Goal: Transaction & Acquisition: Purchase product/service

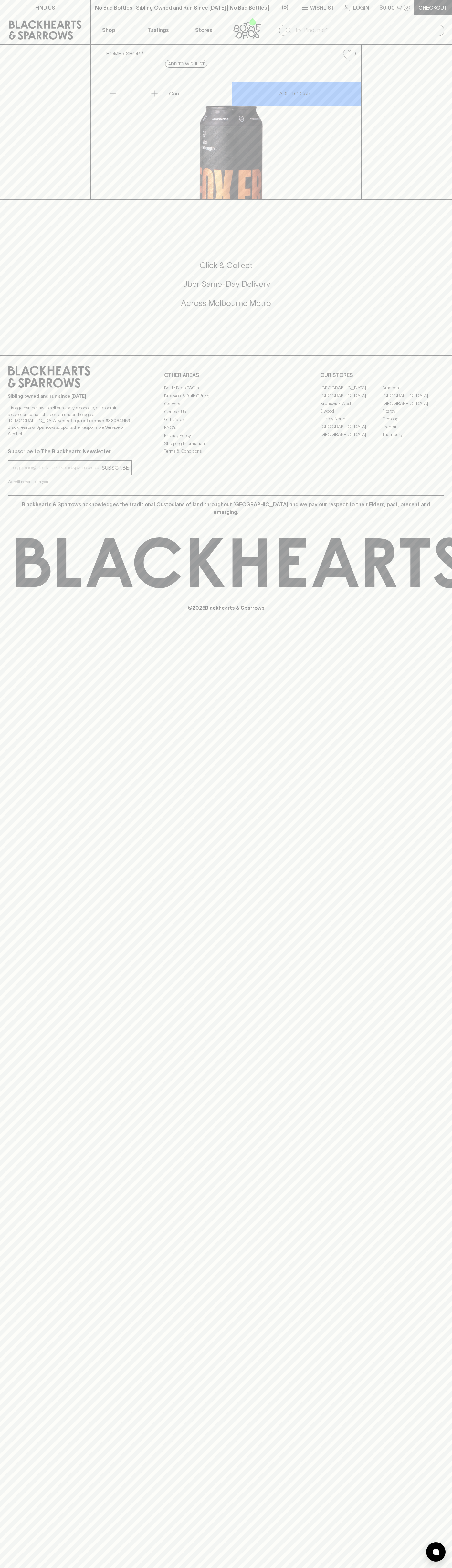
click at [21, 20] on icon at bounding box center [45, 30] width 81 height 20
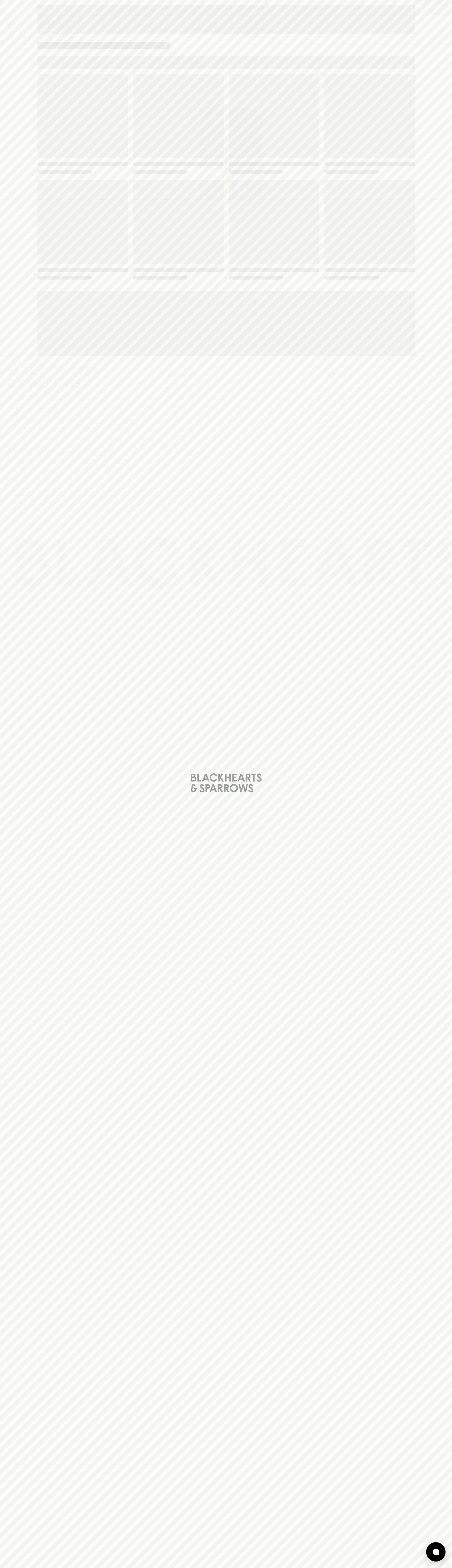
click at [426, 1295] on div "Loading" at bounding box center [226, 784] width 452 height 1568
click at [396, 1568] on html "FIND US | No Bad Bottles | Sibling Owned and Run Since 2006 | No Bad Bottles | …" at bounding box center [226, 784] width 452 height 1568
click at [21, 380] on div "Loading" at bounding box center [226, 784] width 452 height 1568
